Goal: Task Accomplishment & Management: Use online tool/utility

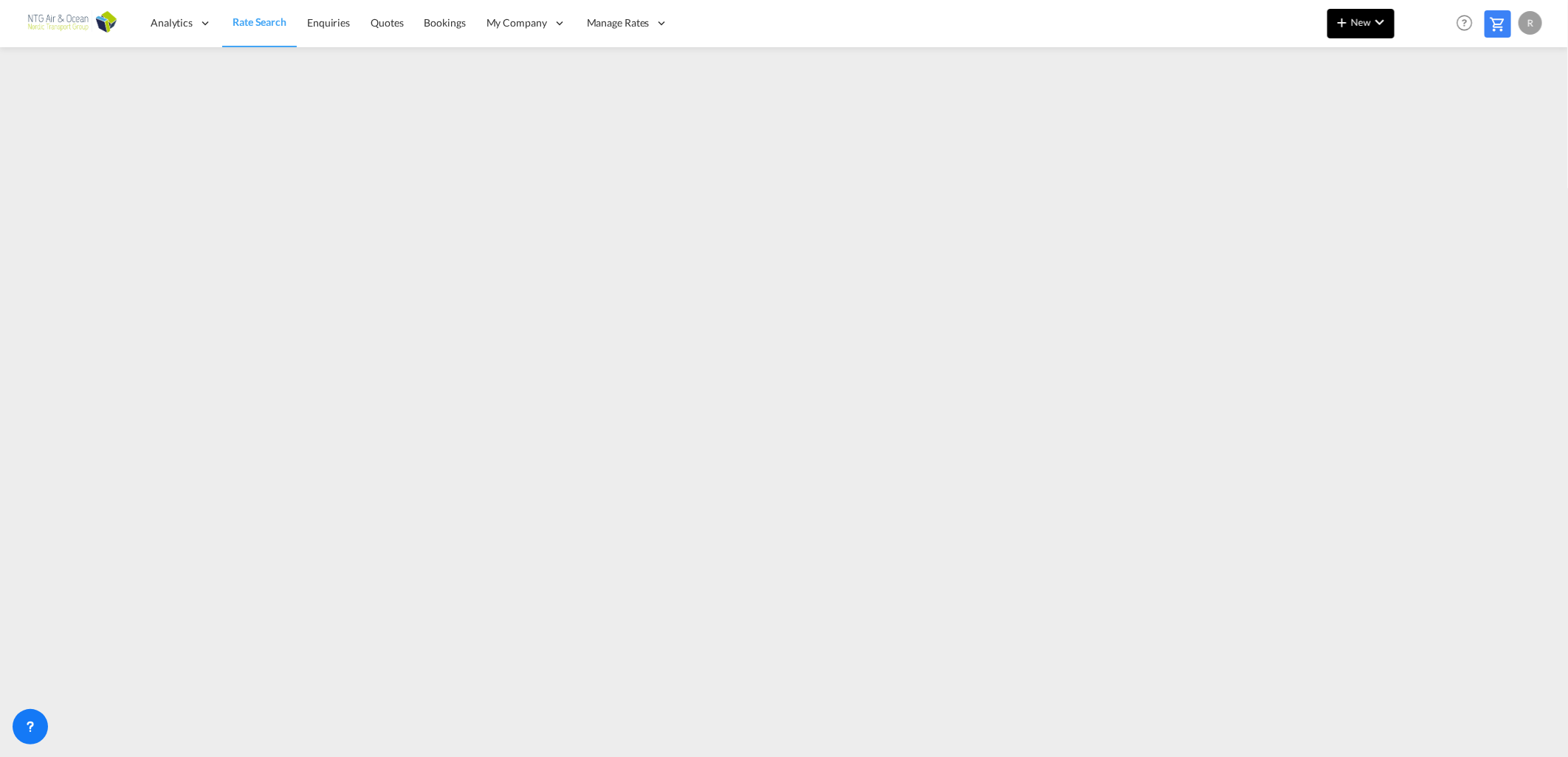
click at [1361, 27] on span "New" at bounding box center [1361, 22] width 55 height 12
click at [1423, 105] on span "Ratesheet" at bounding box center [1421, 110] width 16 height 29
click at [1371, 18] on md-icon "icon-chevron-down" at bounding box center [1379, 22] width 18 height 18
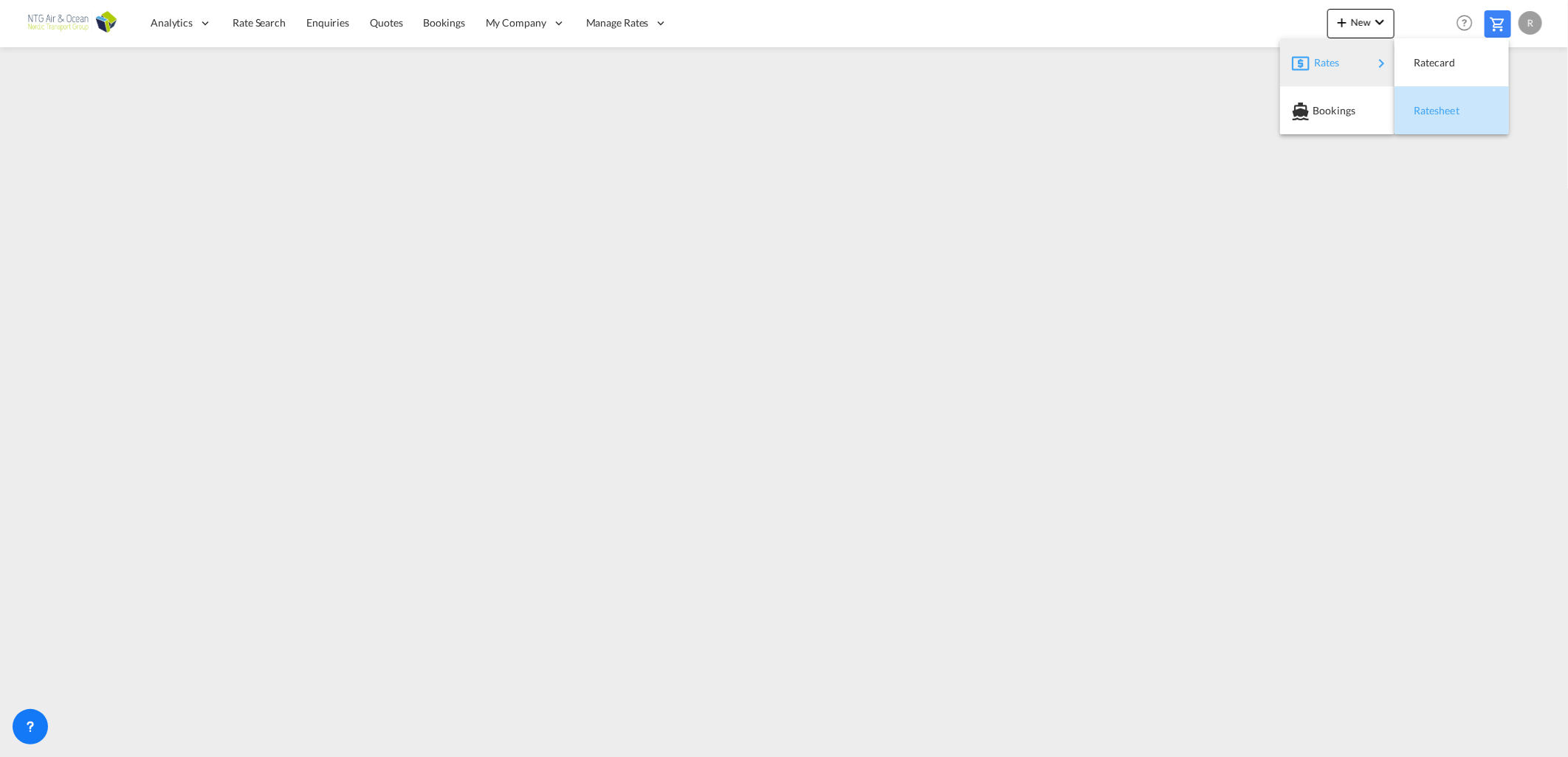
click at [1455, 119] on div "Ratesheet" at bounding box center [1440, 110] width 54 height 37
